Goal: Task Accomplishment & Management: Complete application form

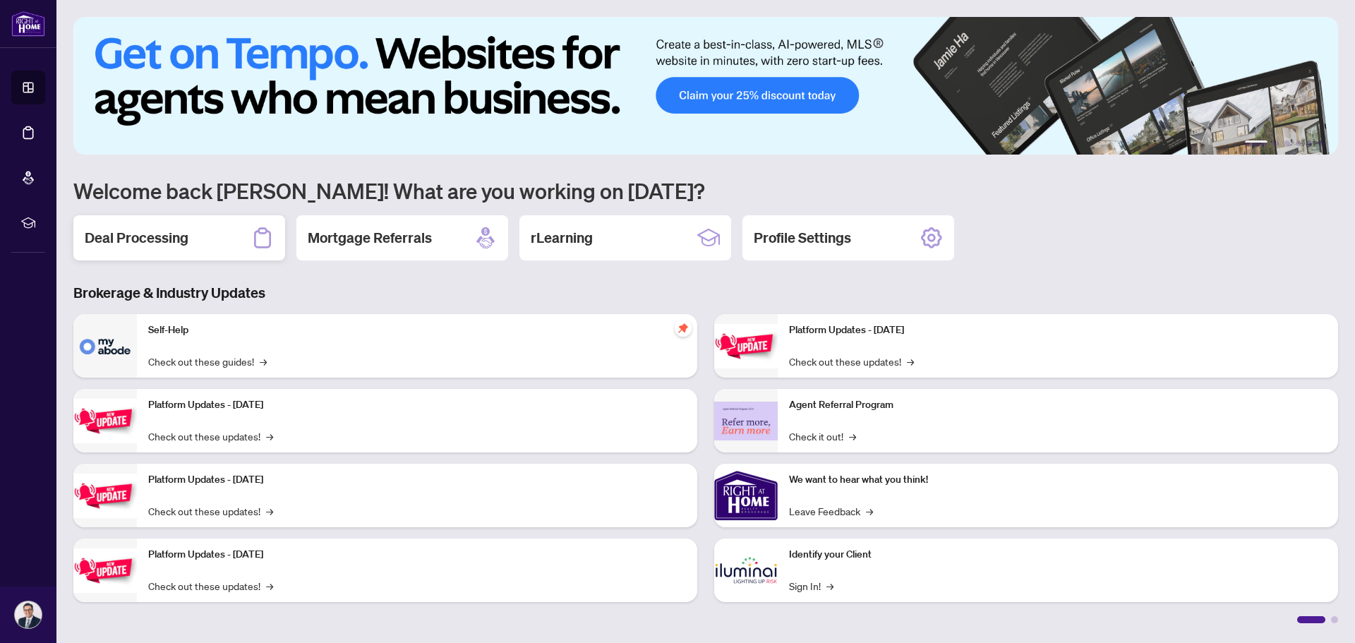
click at [139, 237] on h2 "Deal Processing" at bounding box center [137, 238] width 104 height 20
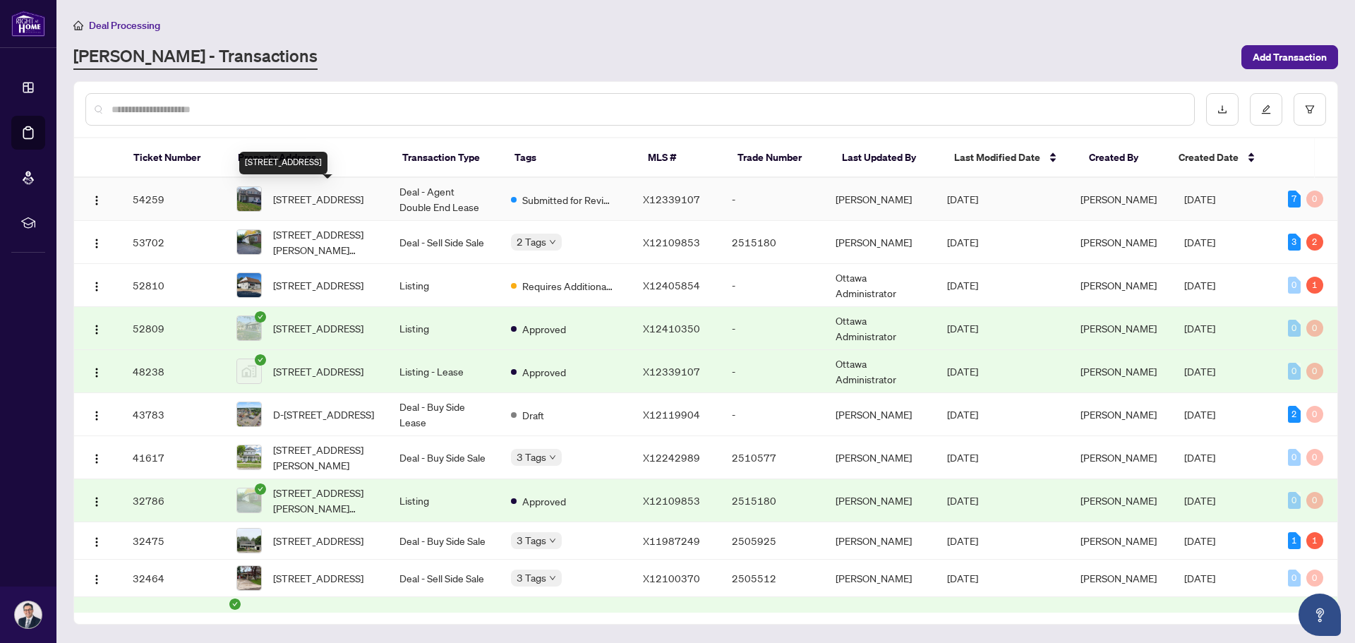
click at [362, 191] on span "[STREET_ADDRESS]" at bounding box center [318, 199] width 90 height 16
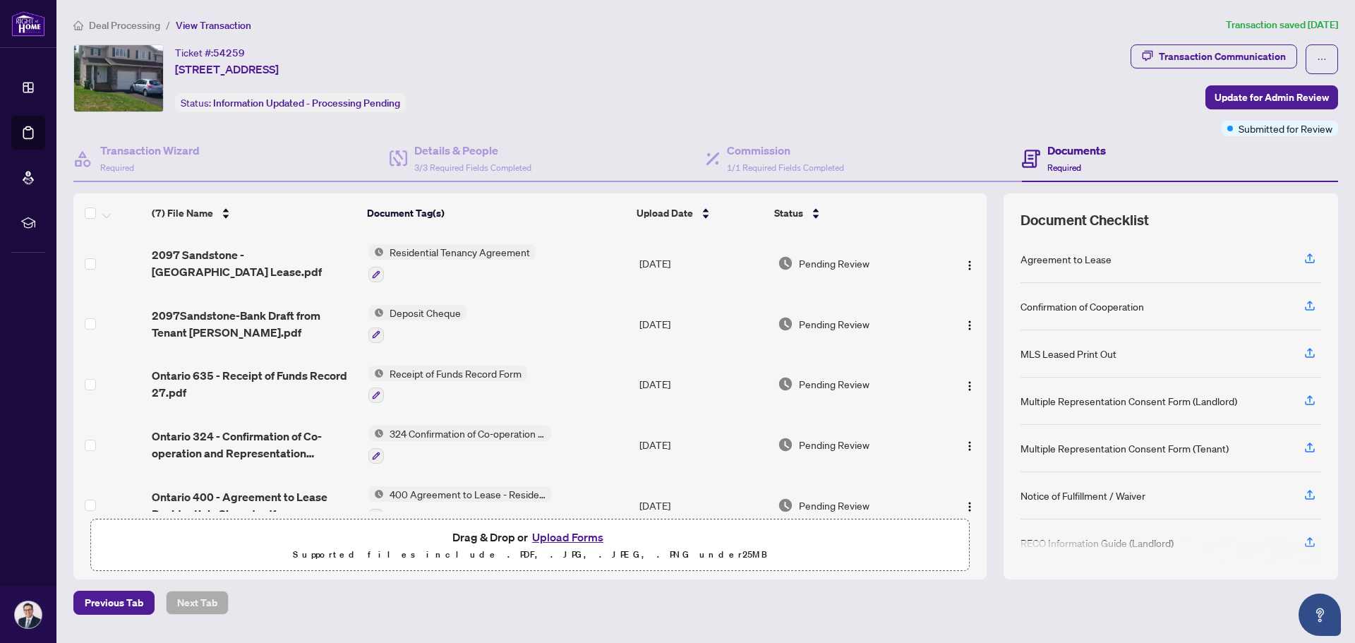
click at [549, 536] on button "Upload Forms" at bounding box center [568, 537] width 80 height 18
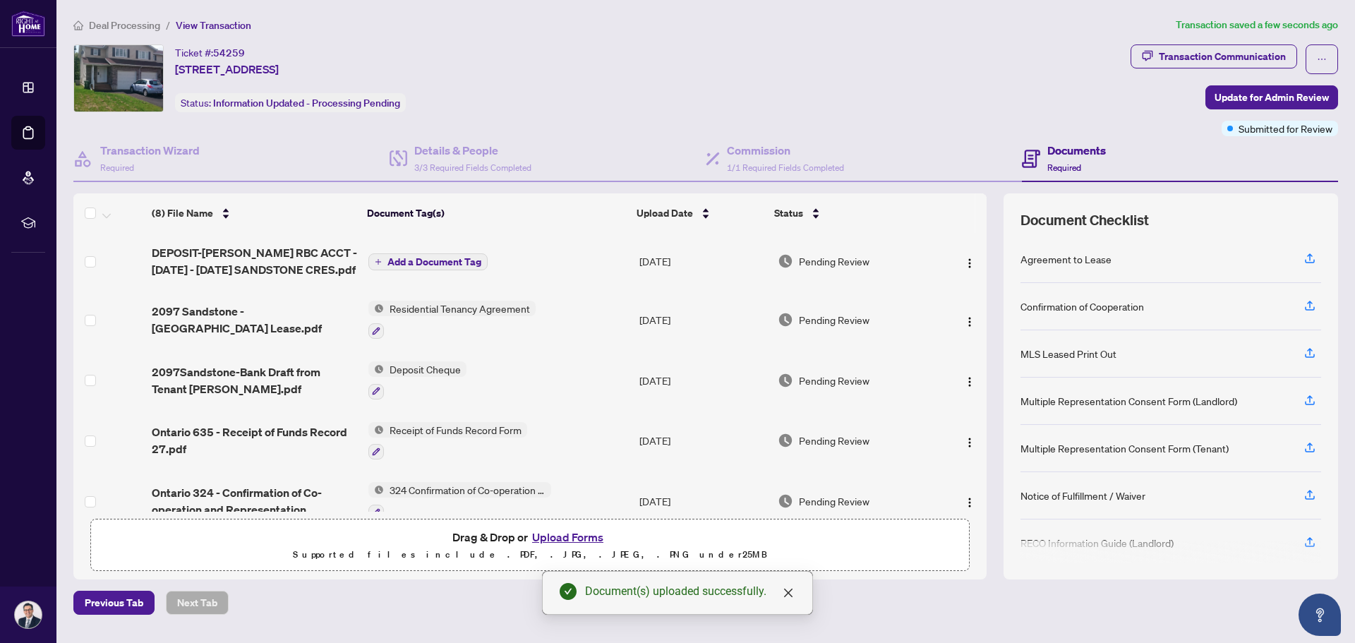
click at [441, 258] on span "Add a Document Tag" at bounding box center [434, 262] width 94 height 10
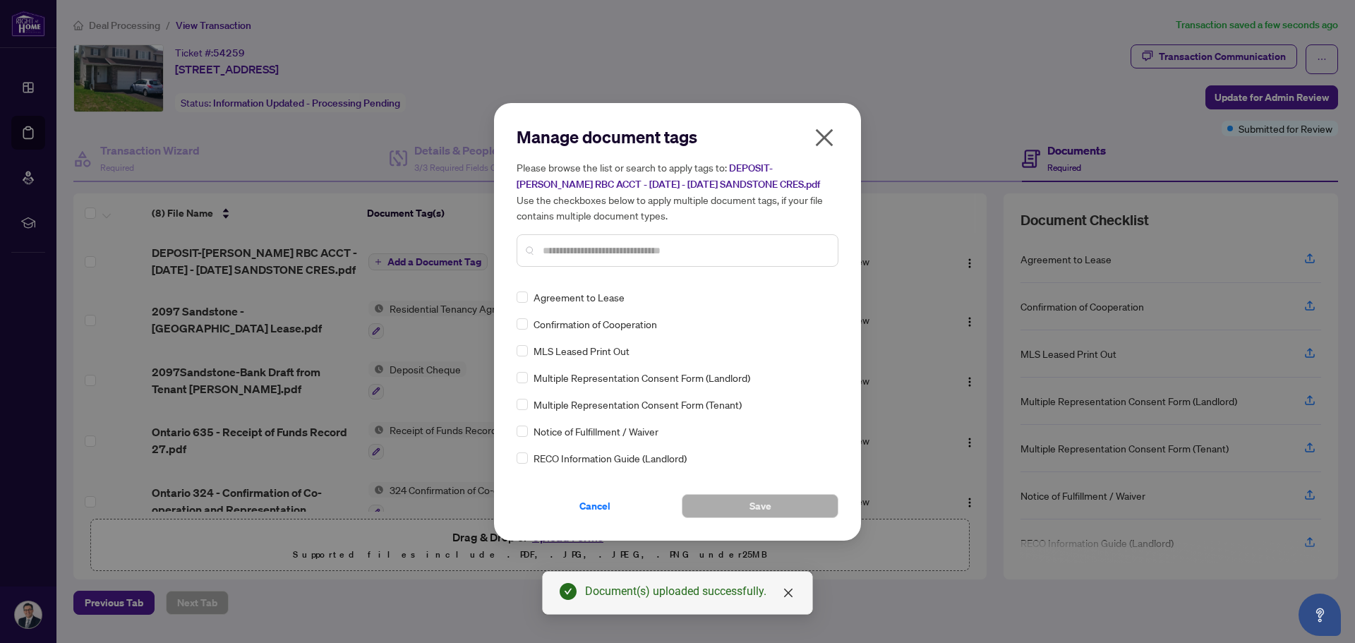
click at [560, 252] on input "text" at bounding box center [685, 251] width 284 height 16
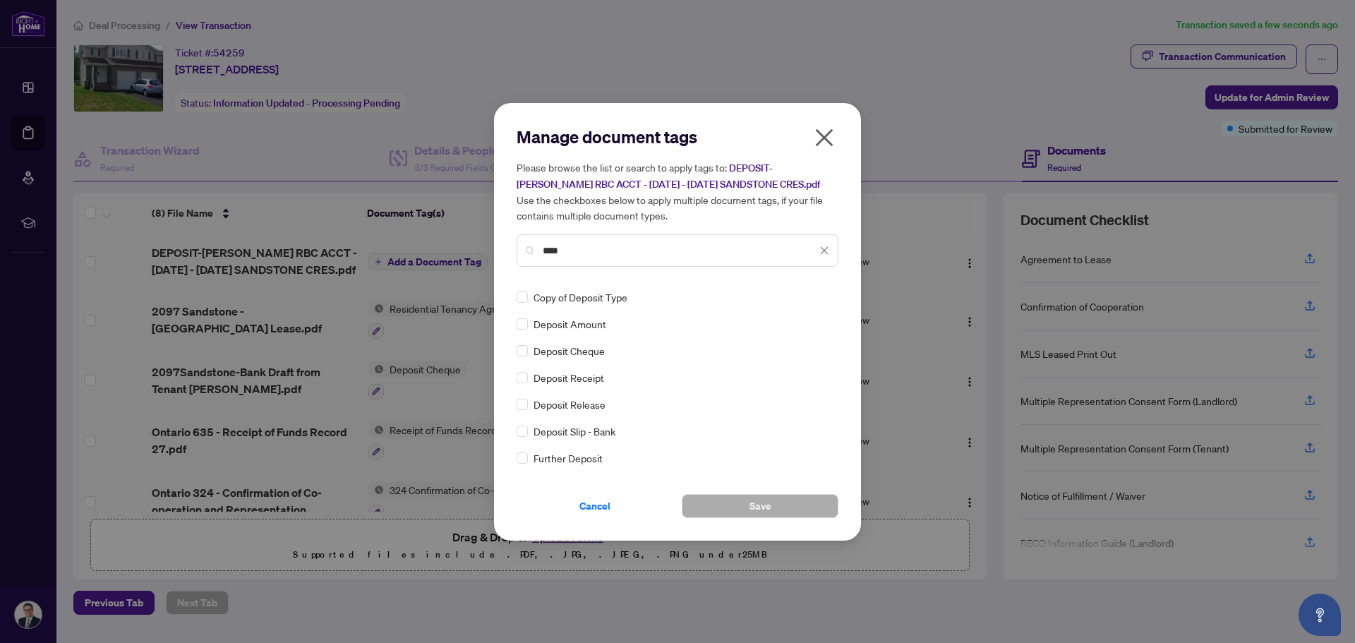
type input "****"
click at [723, 500] on button "Save" at bounding box center [760, 506] width 157 height 24
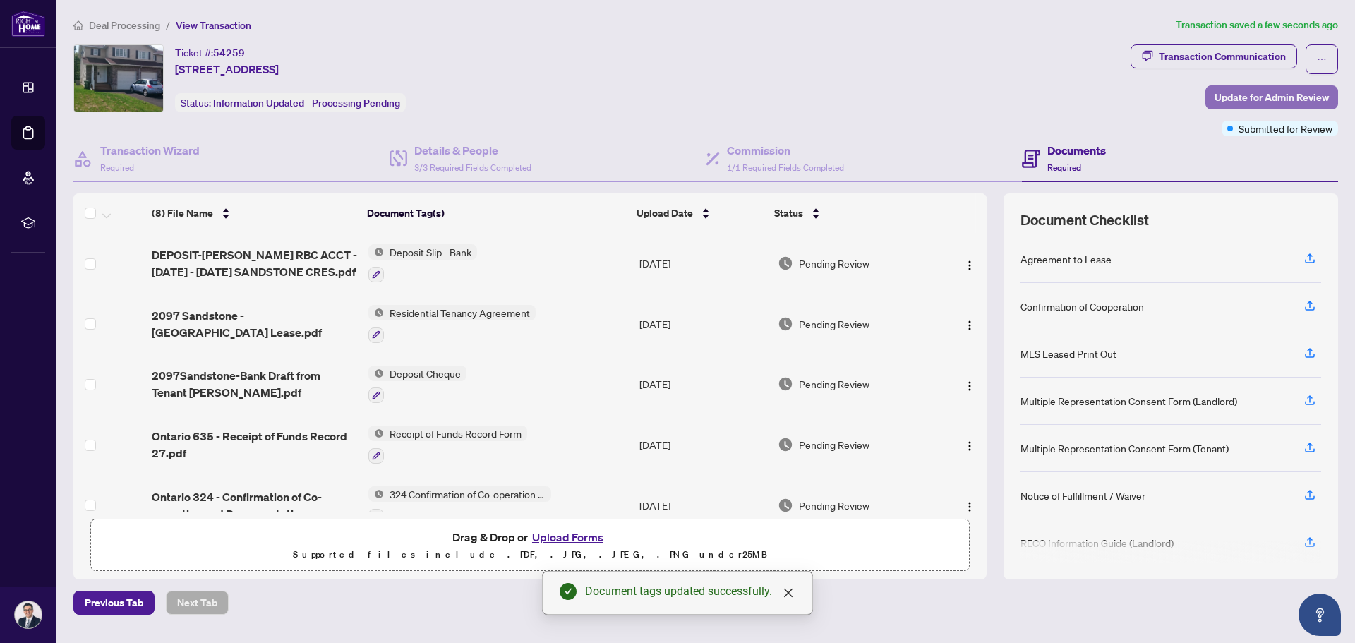
click at [1251, 92] on span "Update for Admin Review" at bounding box center [1272, 97] width 114 height 23
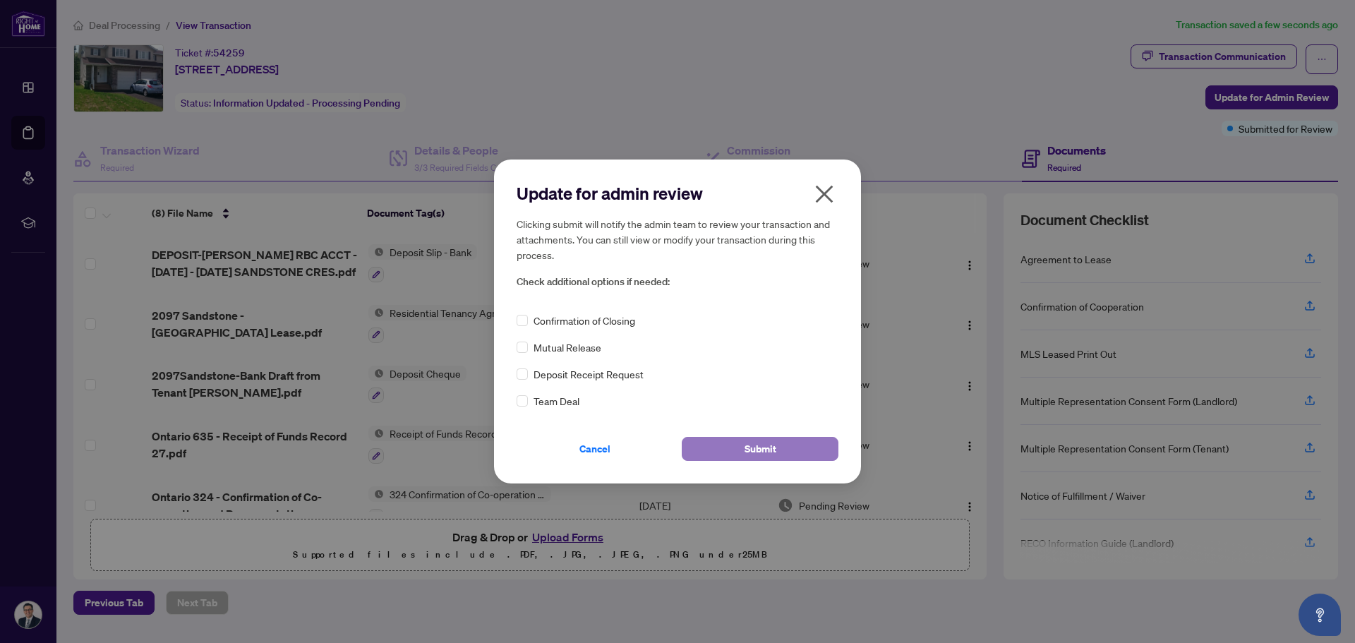
click at [744, 443] on button "Submit" at bounding box center [760, 449] width 157 height 24
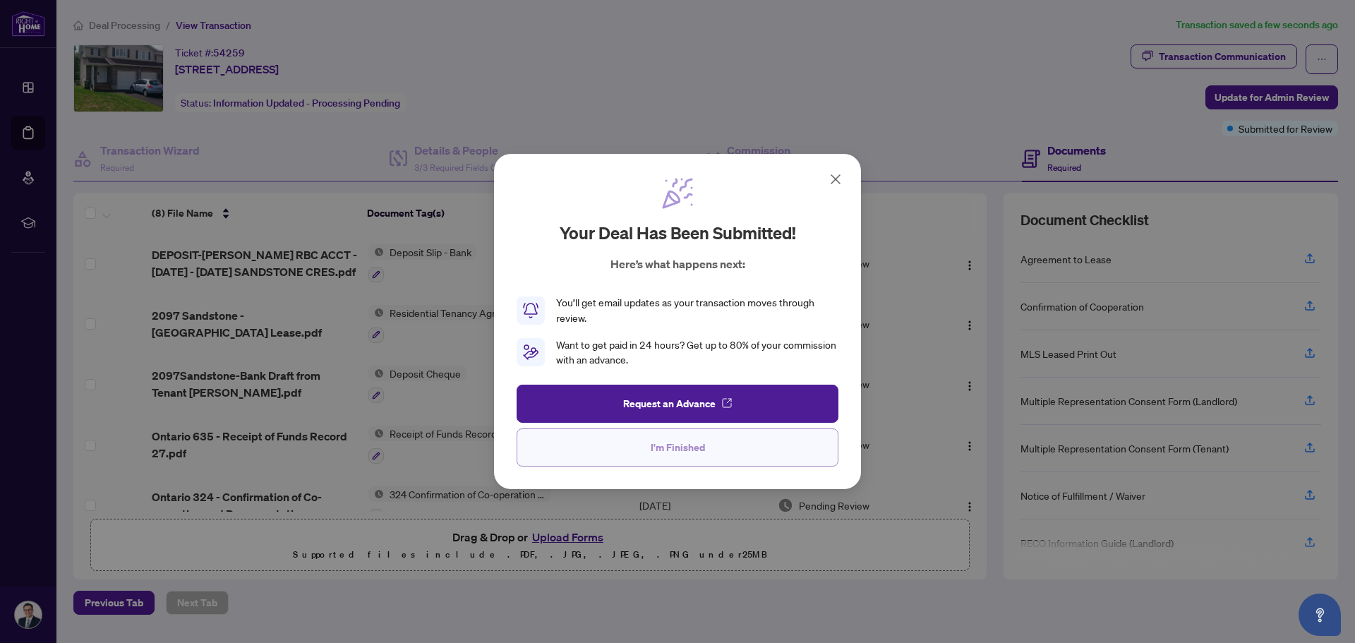
click at [696, 450] on span "I'm Finished" at bounding box center [678, 447] width 54 height 23
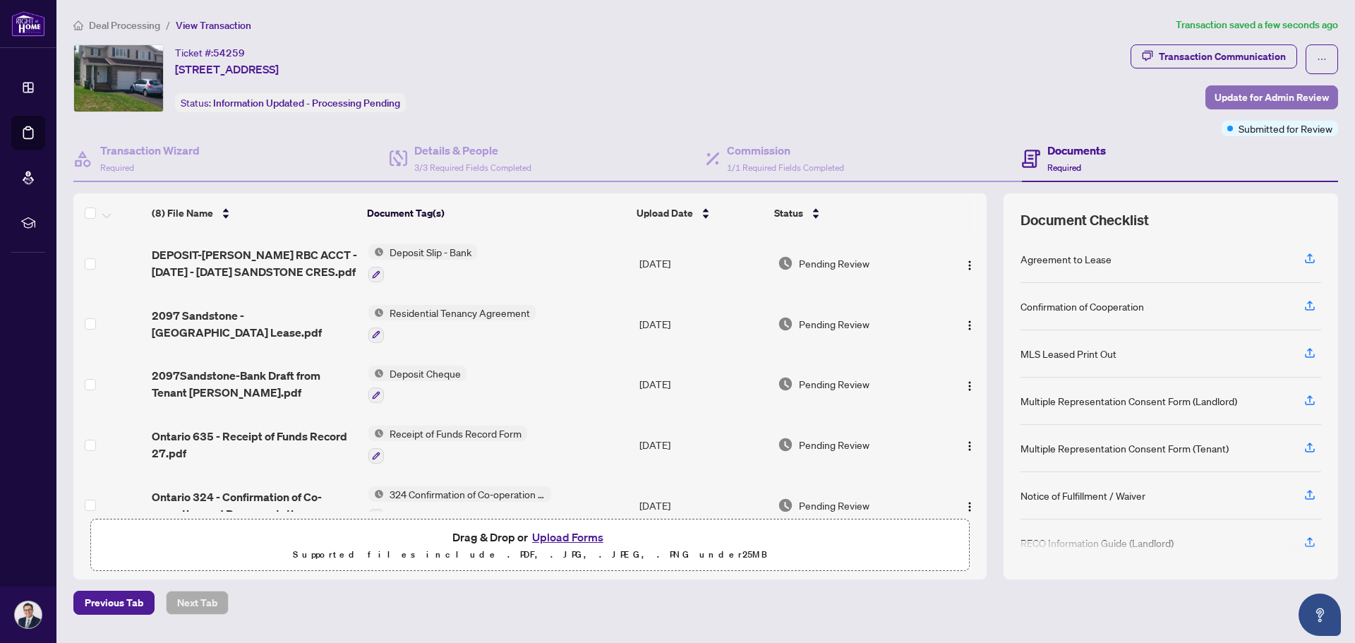
click at [1227, 95] on span "Update for Admin Review" at bounding box center [1272, 97] width 114 height 23
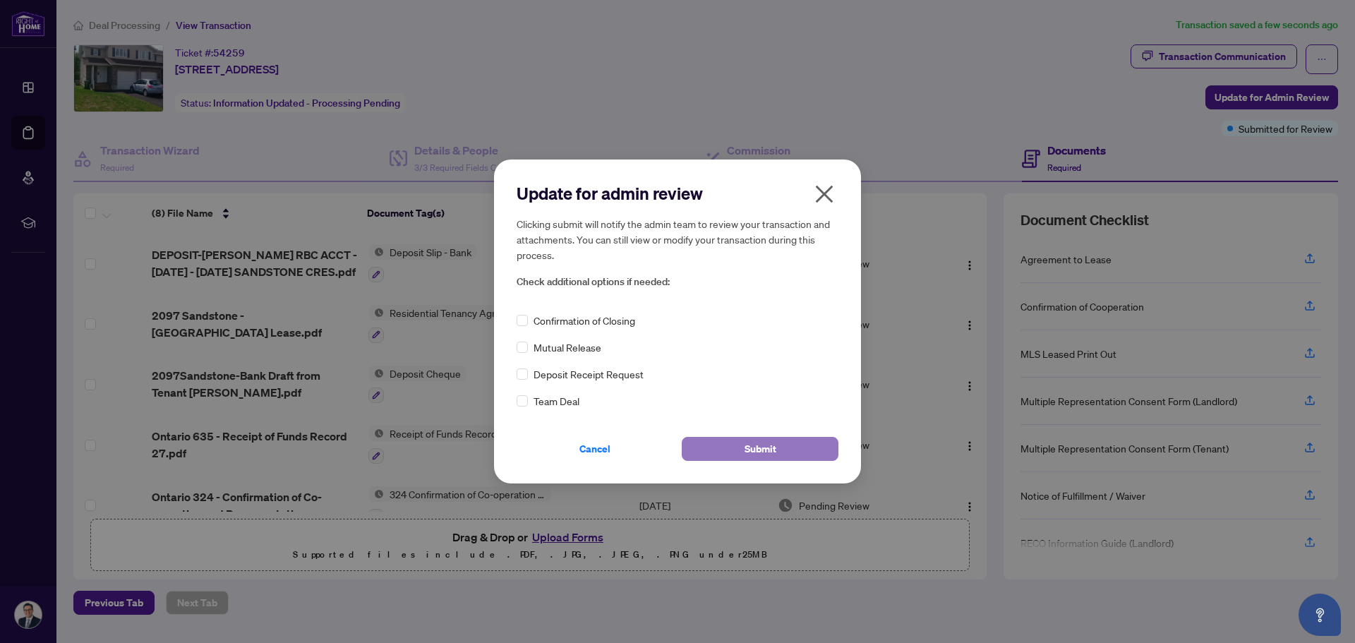
click at [733, 446] on button "Submit" at bounding box center [760, 449] width 157 height 24
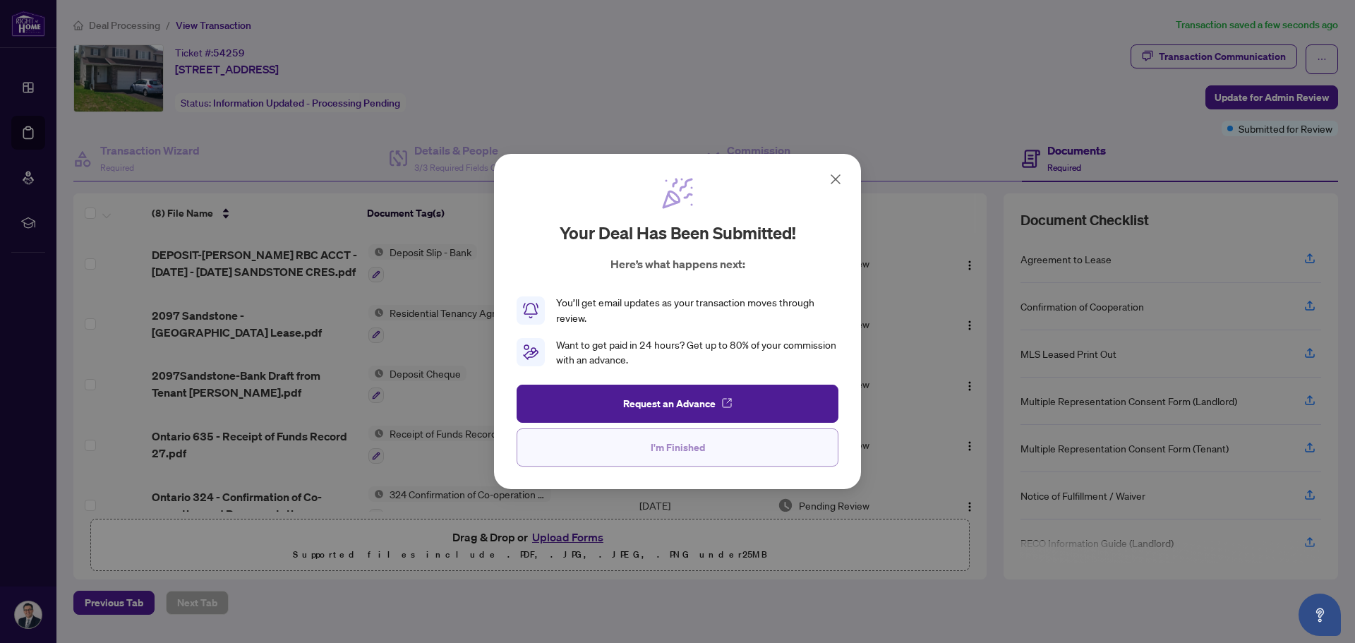
click at [667, 450] on span "I'm Finished" at bounding box center [678, 447] width 54 height 23
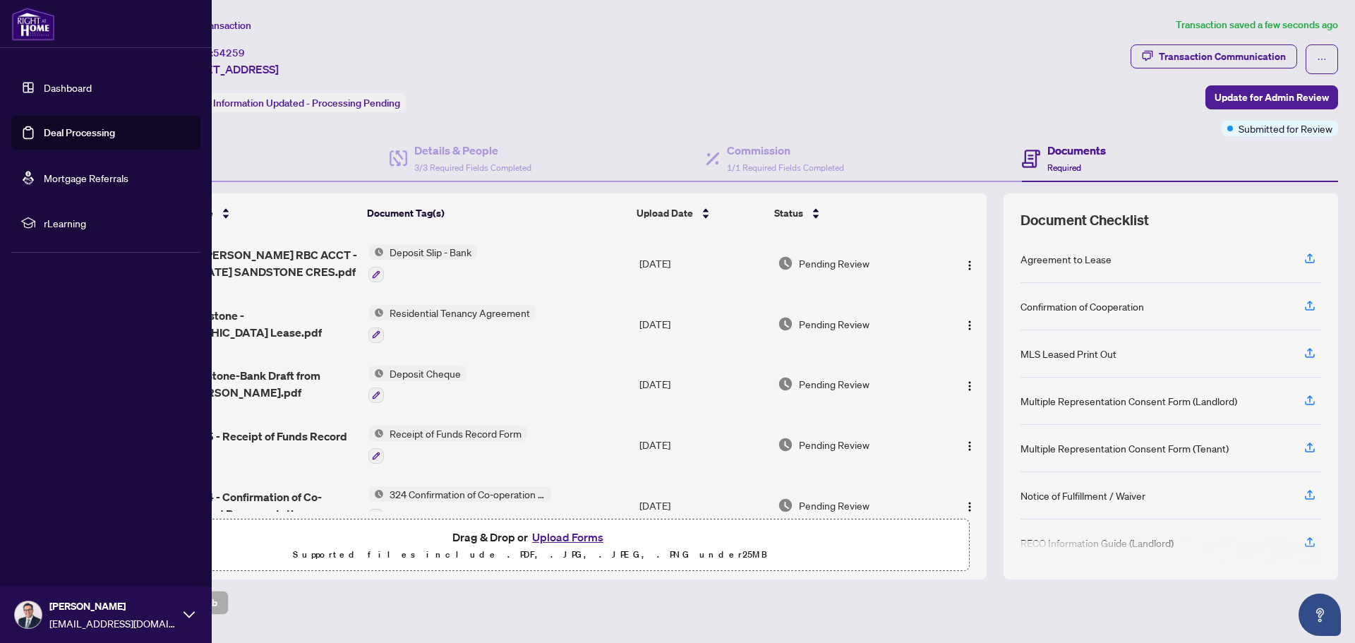
click at [36, 617] on img at bounding box center [28, 614] width 27 height 27
click at [52, 529] on span "Logout" at bounding box center [57, 530] width 32 height 23
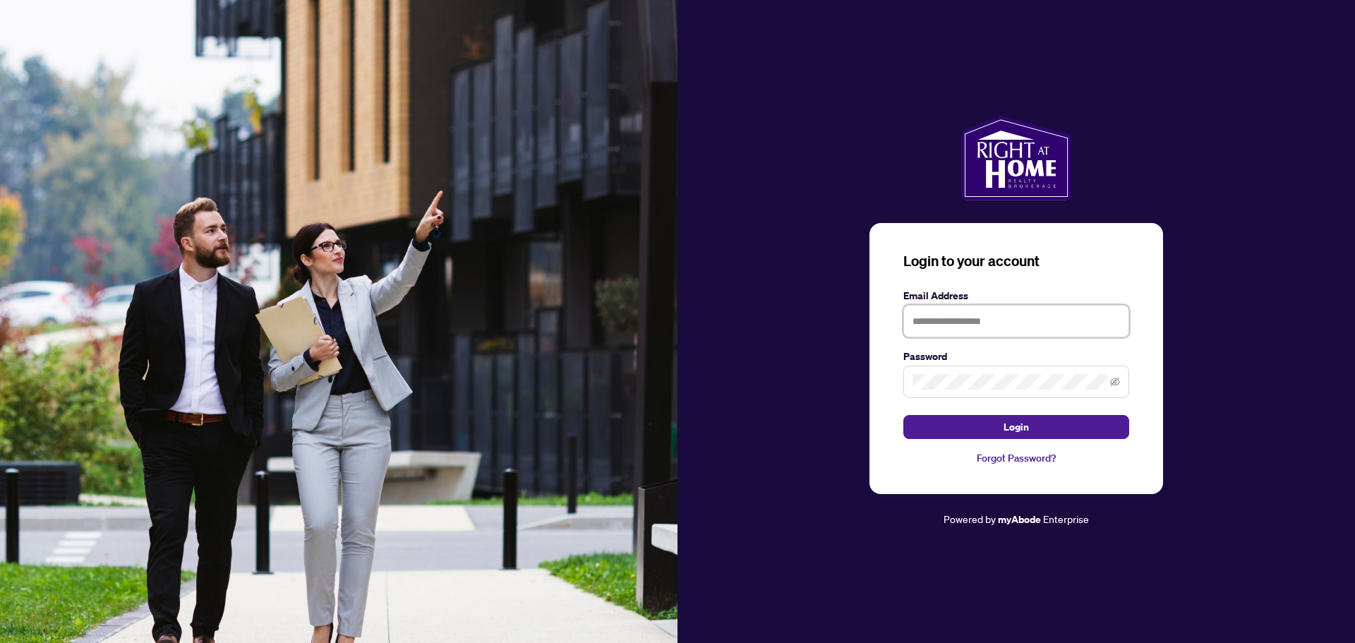
type input "**********"
